Goal: Task Accomplishment & Management: Use online tool/utility

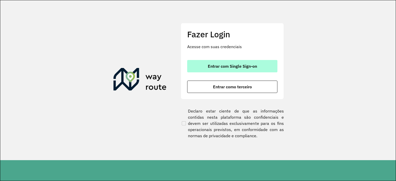
click at [241, 68] on span "Entrar com Single Sign-on" at bounding box center [232, 66] width 49 height 4
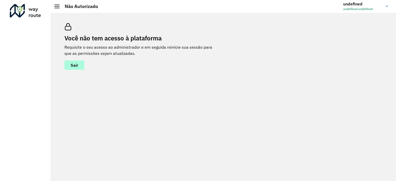
click at [78, 65] on span "Sair" at bounding box center [74, 65] width 7 height 4
